Goal: Information Seeking & Learning: Learn about a topic

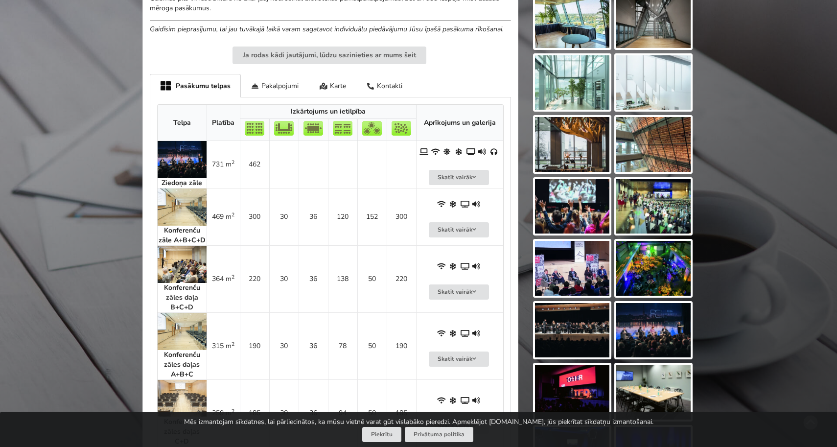
scroll to position [374, 0]
click at [181, 195] on img at bounding box center [182, 206] width 49 height 37
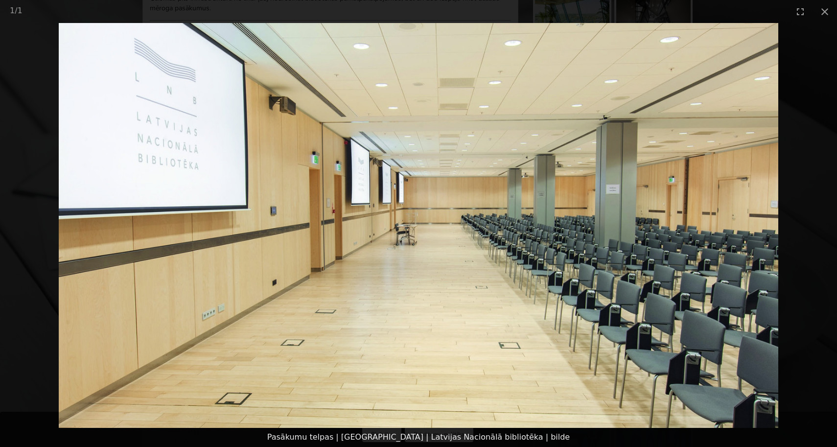
scroll to position [372, 0]
click at [609, 237] on img at bounding box center [419, 225] width 720 height 405
drag, startPoint x: 88, startPoint y: 180, endPoint x: 97, endPoint y: 181, distance: 9.8
click at [91, 181] on picture at bounding box center [418, 225] width 837 height 405
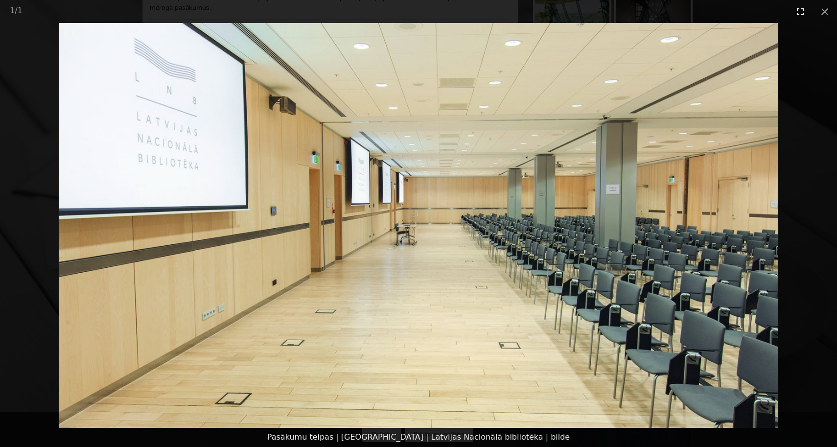
drag, startPoint x: 821, startPoint y: 8, endPoint x: 809, endPoint y: 16, distance: 14.4
click at [821, 8] on button "Close gallery" at bounding box center [825, 11] width 24 height 23
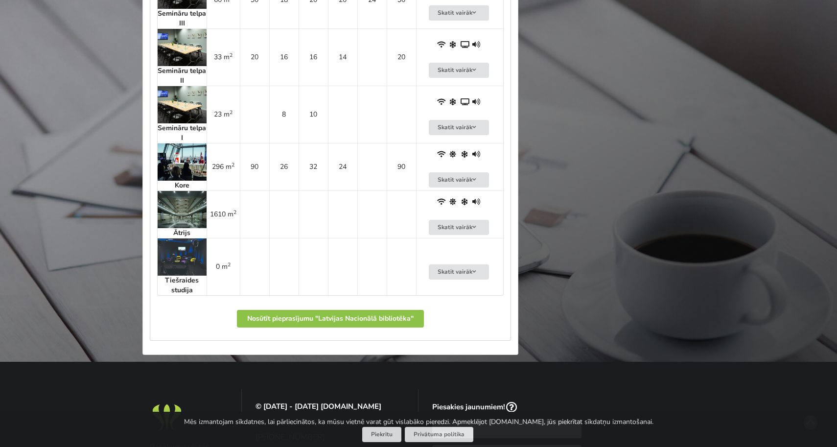
scroll to position [1097, 0]
click at [189, 143] on img at bounding box center [182, 161] width 49 height 37
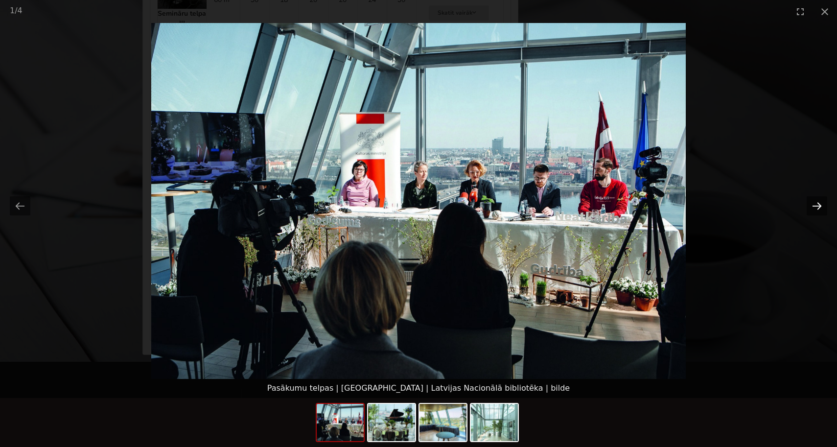
click at [816, 208] on button "Next slide" at bounding box center [817, 205] width 21 height 19
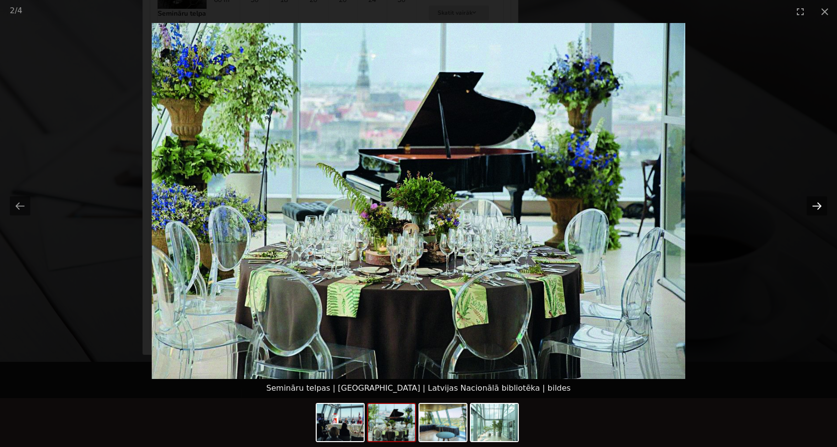
click at [816, 208] on button "Next slide" at bounding box center [817, 205] width 21 height 19
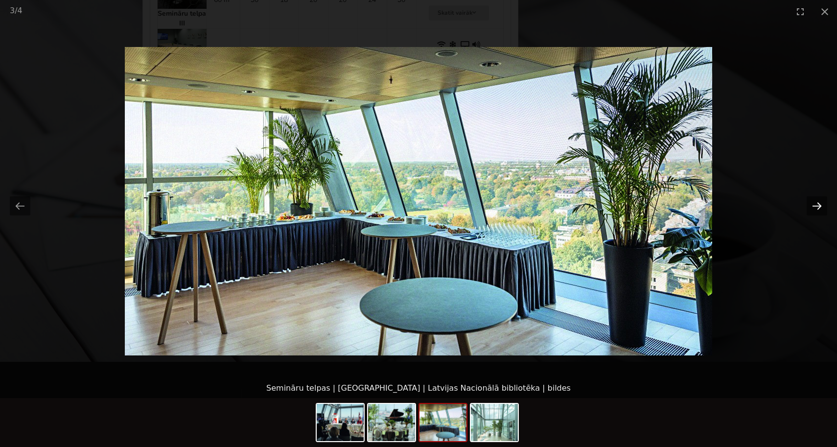
click at [816, 208] on button "Next slide" at bounding box center [817, 205] width 21 height 19
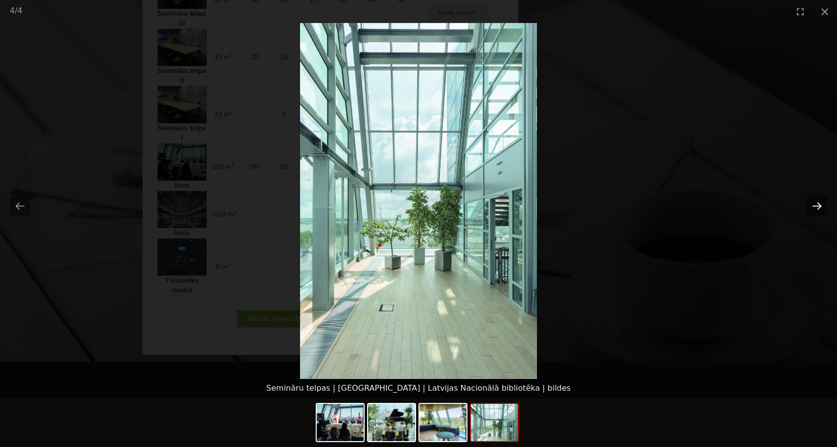
click at [816, 208] on button "Next slide" at bounding box center [817, 205] width 21 height 19
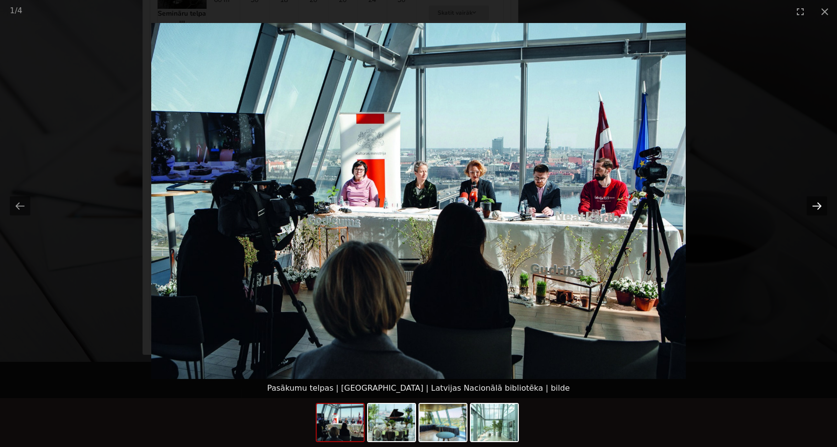
click at [816, 208] on button "Next slide" at bounding box center [817, 205] width 21 height 19
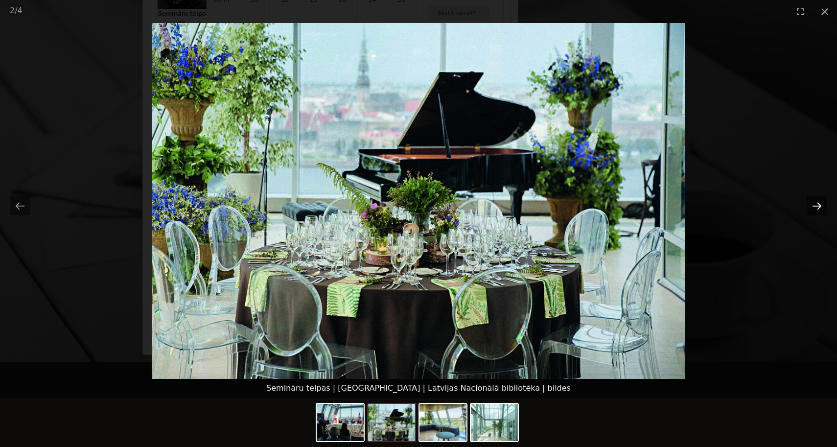
click at [816, 208] on button "Next slide" at bounding box center [817, 205] width 21 height 19
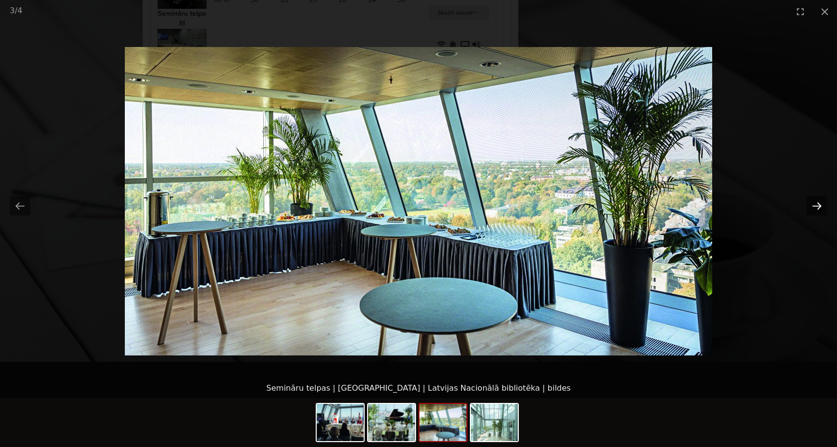
click at [816, 208] on button "Next slide" at bounding box center [817, 205] width 21 height 19
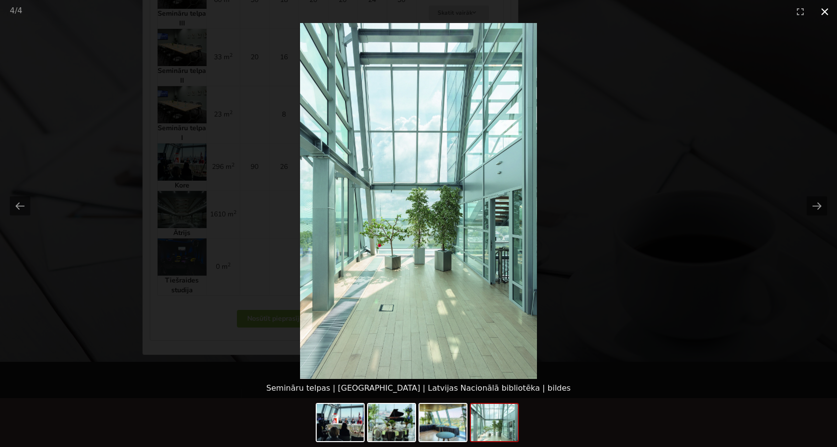
click at [824, 18] on button "Close gallery" at bounding box center [825, 11] width 24 height 23
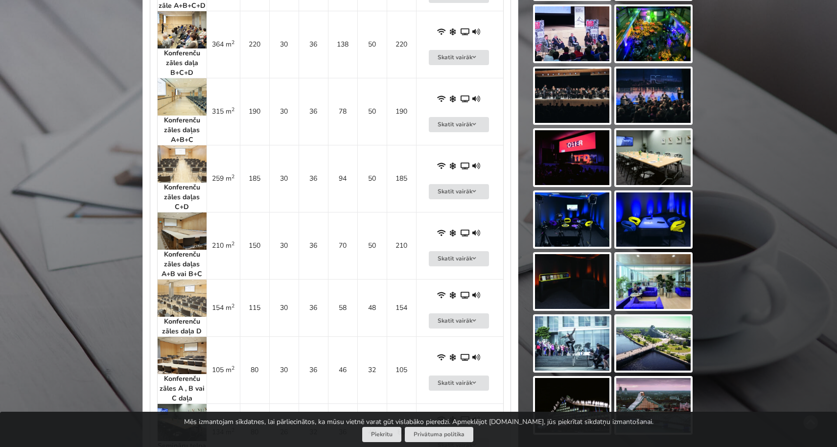
scroll to position [600, 0]
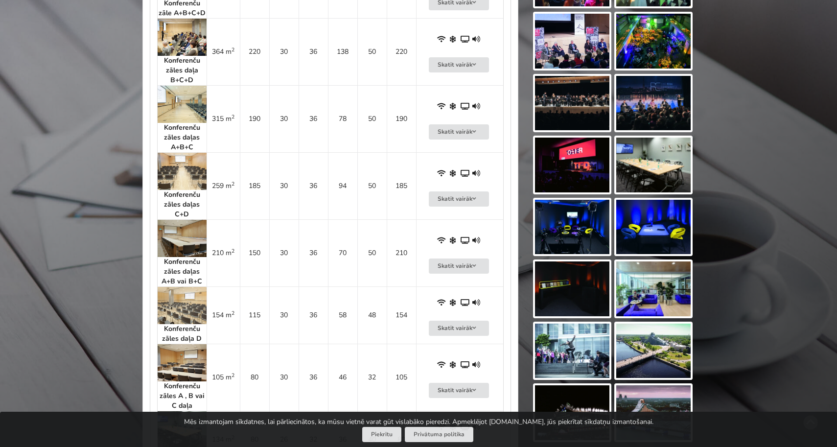
click at [182, 86] on img at bounding box center [182, 104] width 49 height 37
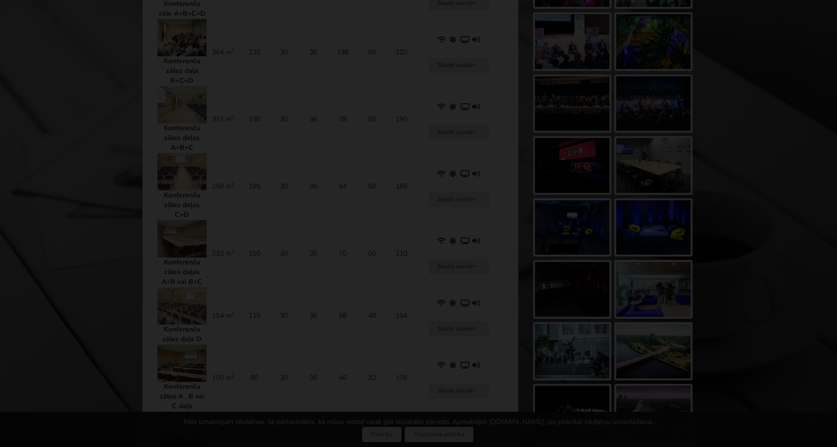
scroll to position [602, 0]
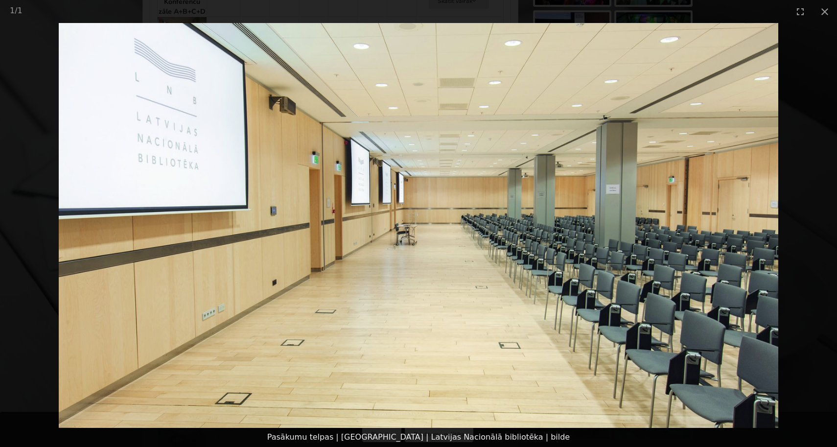
click at [616, 230] on img at bounding box center [419, 225] width 720 height 405
click at [727, 229] on picture at bounding box center [418, 225] width 837 height 405
drag, startPoint x: 313, startPoint y: 44, endPoint x: 390, endPoint y: 57, distance: 78.1
click at [326, 46] on picture at bounding box center [418, 225] width 837 height 405
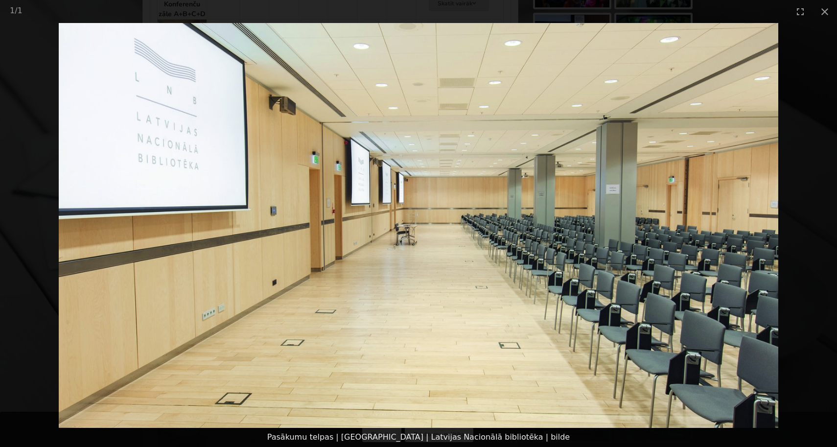
scroll to position [599, 0]
click at [828, 8] on button "Close gallery" at bounding box center [825, 11] width 24 height 23
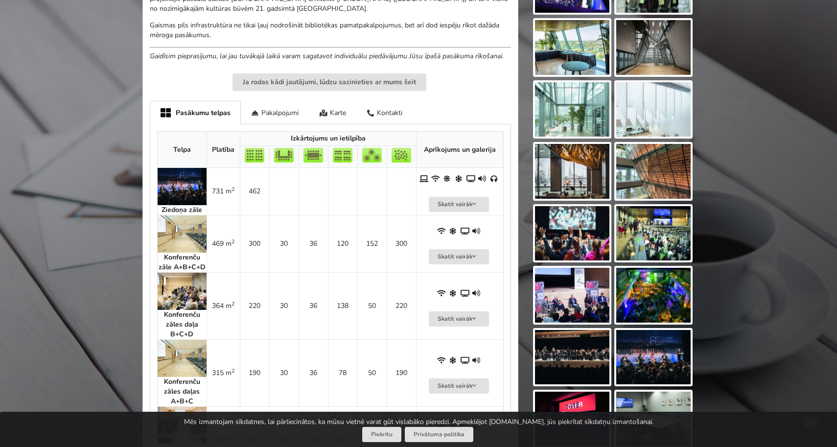
scroll to position [378, 0]
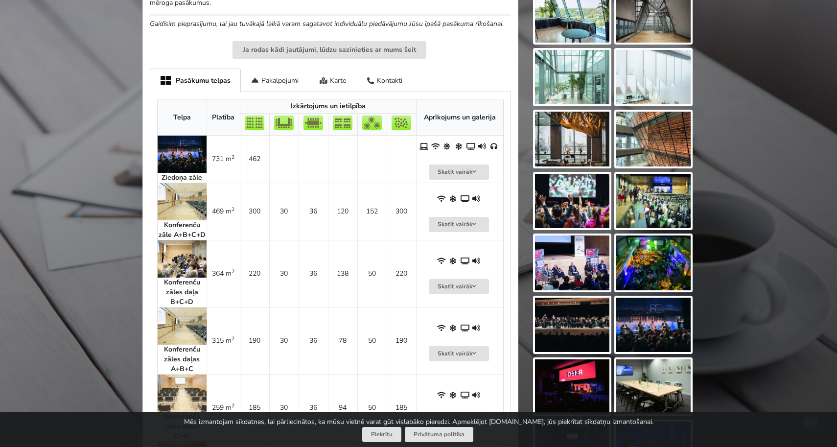
click at [342, 80] on div "Karte" at bounding box center [332, 80] width 47 height 23
